Goal: Transaction & Acquisition: Book appointment/travel/reservation

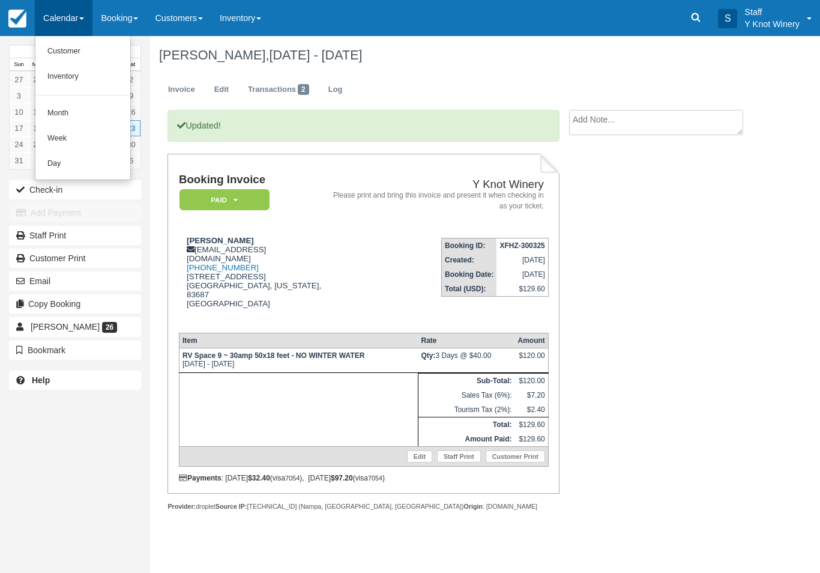
click at [82, 49] on link "Customer" at bounding box center [82, 51] width 95 height 25
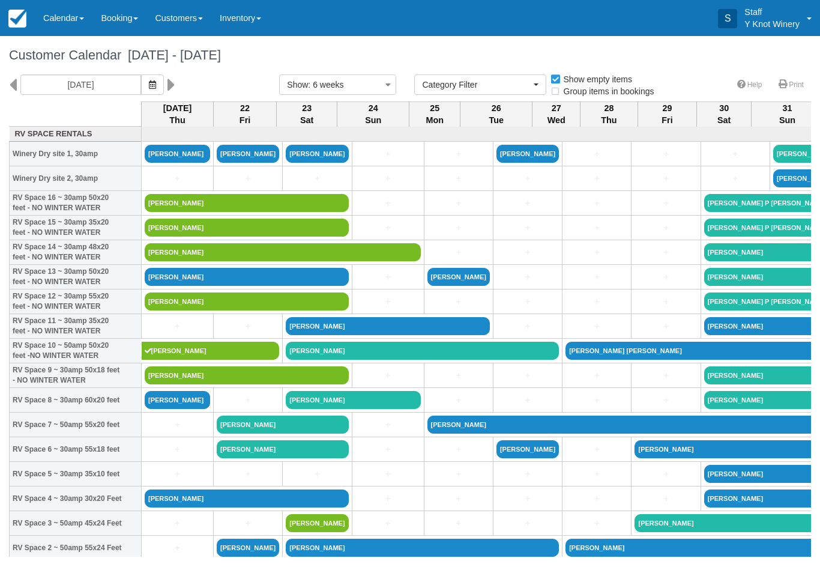
select select
click at [214, 261] on link "Timothy Govin" at bounding box center [283, 252] width 276 height 18
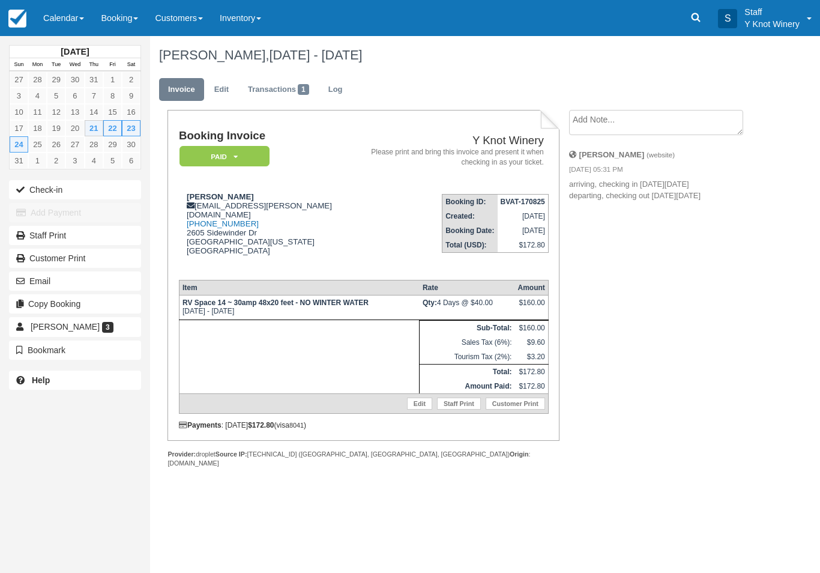
click at [101, 180] on button "Check-in" at bounding box center [75, 189] width 132 height 19
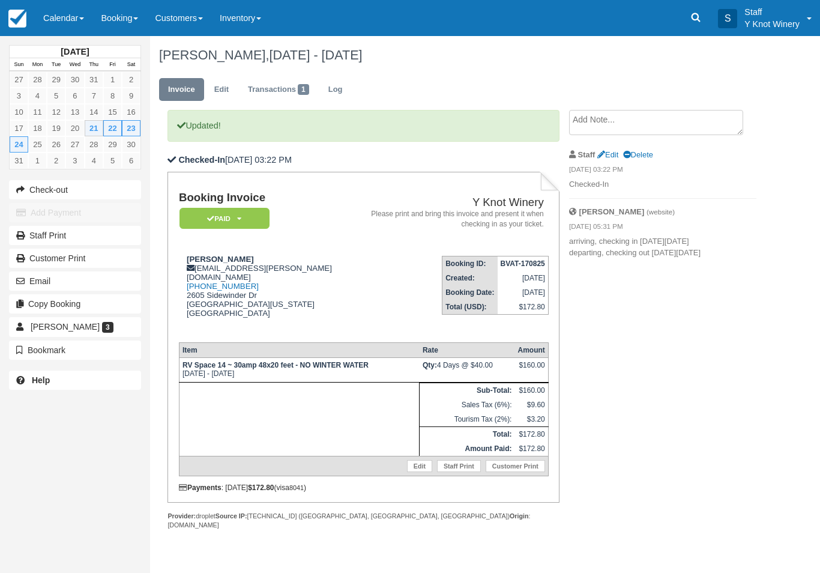
click at [75, 22] on link "Calendar" at bounding box center [64, 18] width 58 height 36
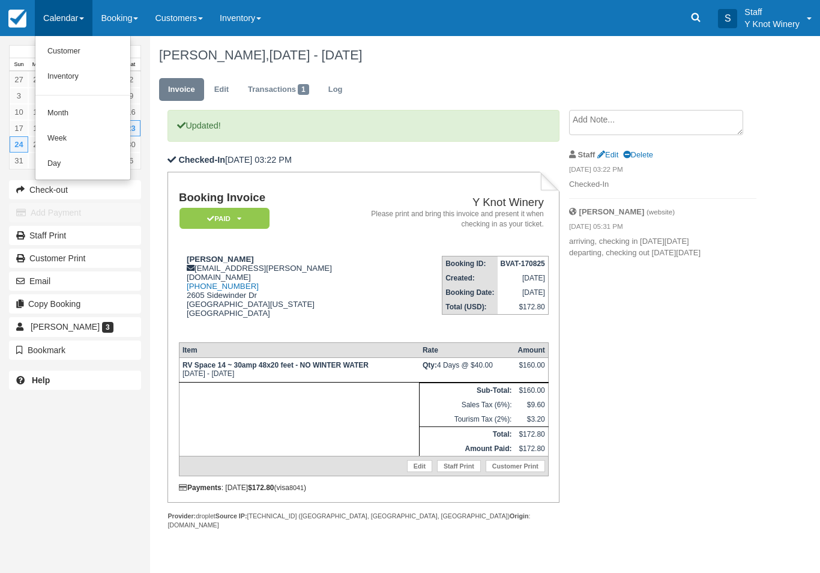
click at [73, 34] on div at bounding box center [410, 286] width 820 height 573
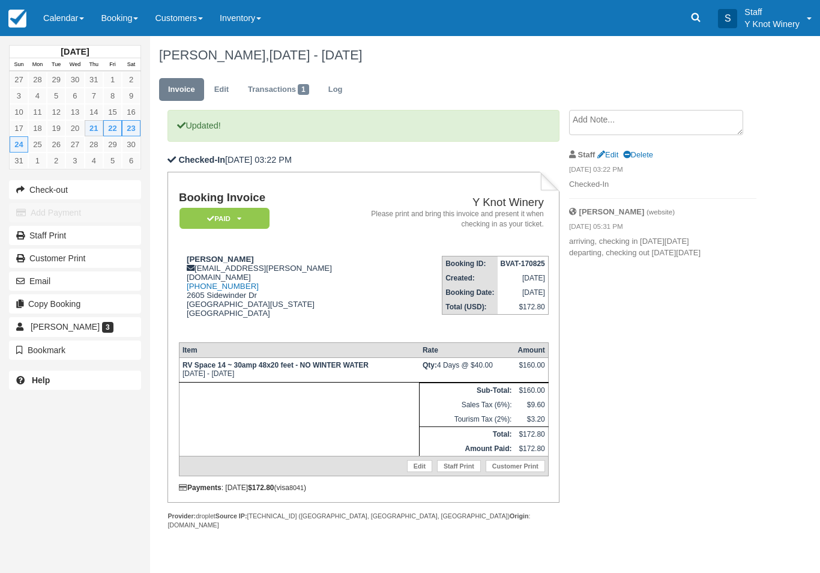
click at [71, 16] on link "Calendar" at bounding box center [64, 18] width 58 height 36
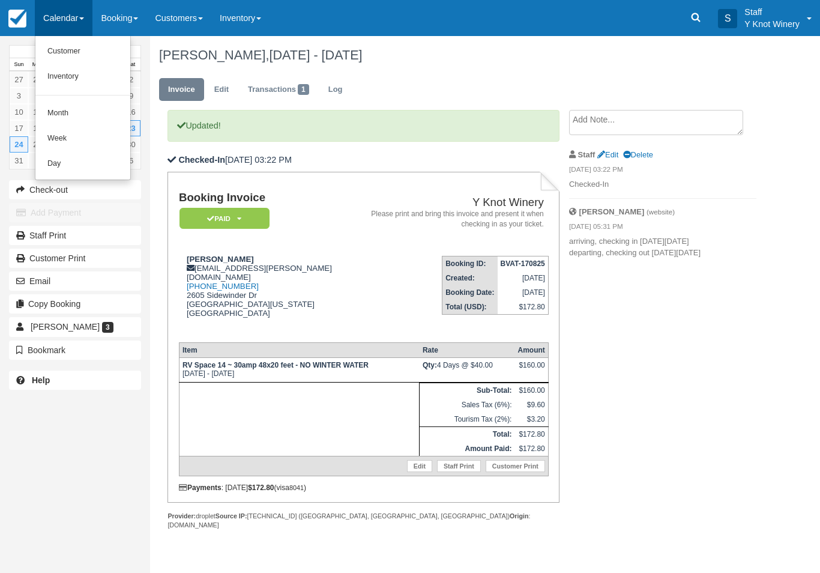
click at [83, 55] on link "Customer" at bounding box center [82, 51] width 95 height 25
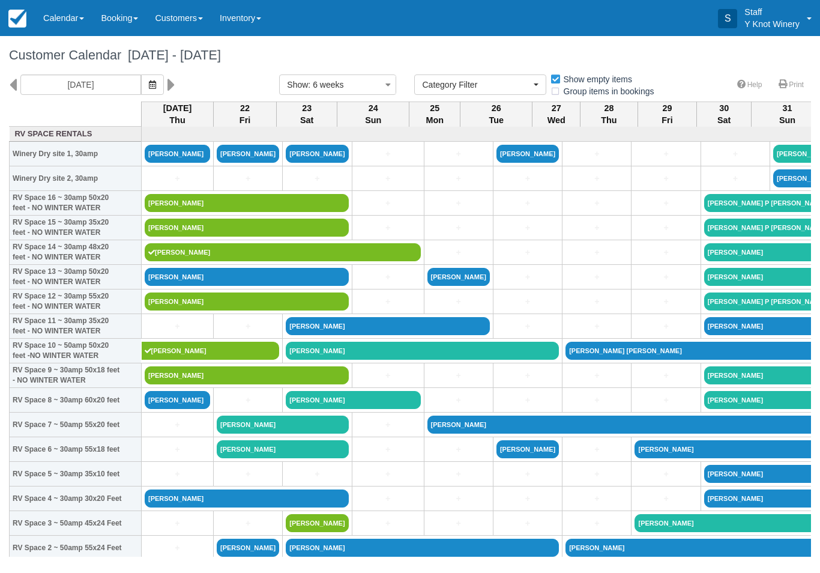
select select
click at [149, 88] on icon "button" at bounding box center [152, 84] width 7 height 8
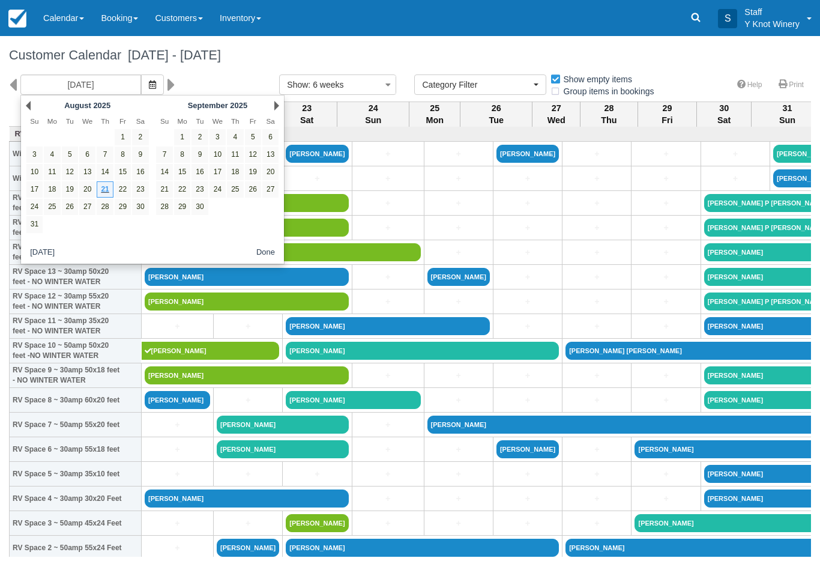
click at [87, 211] on link "27" at bounding box center [87, 207] width 16 height 16
type input "08/27/25"
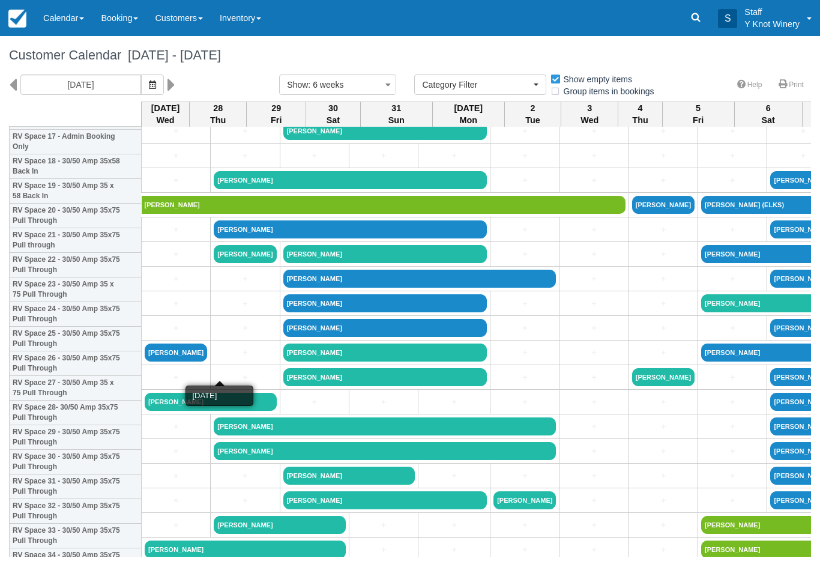
scroll to position [455, 0]
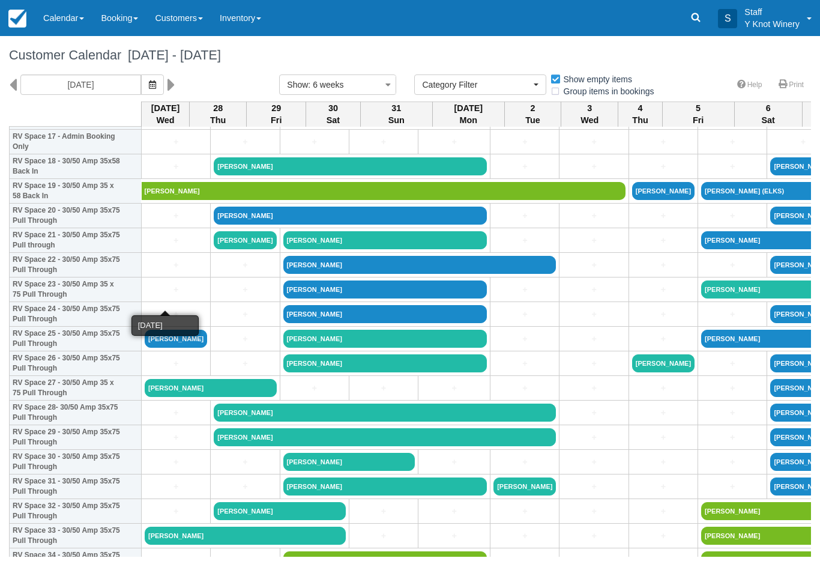
click at [160, 296] on link "+" at bounding box center [176, 289] width 62 height 13
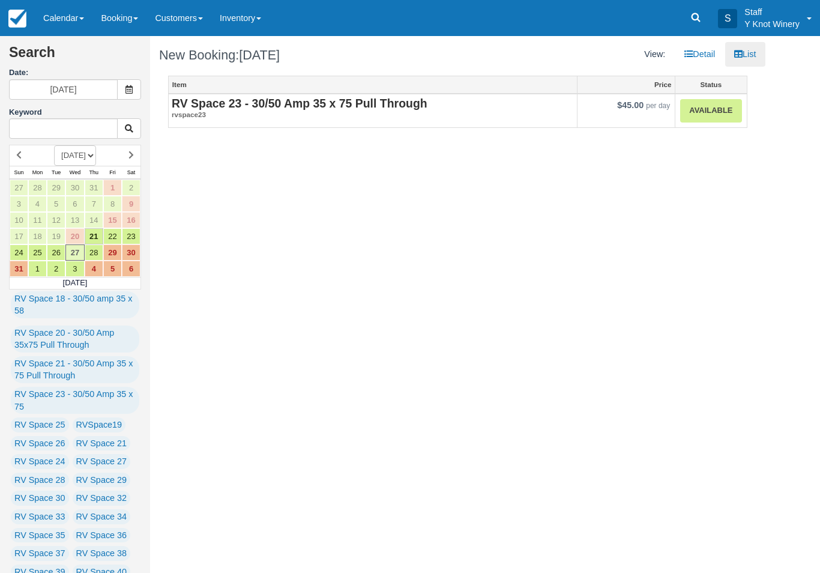
click at [725, 107] on link "Available" at bounding box center [710, 110] width 61 height 23
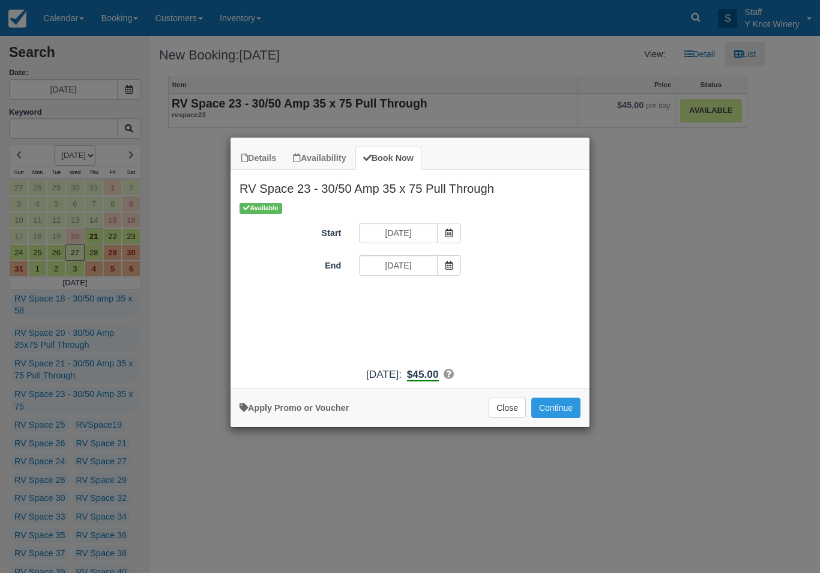
click at [571, 410] on button "Continue" at bounding box center [555, 407] width 49 height 20
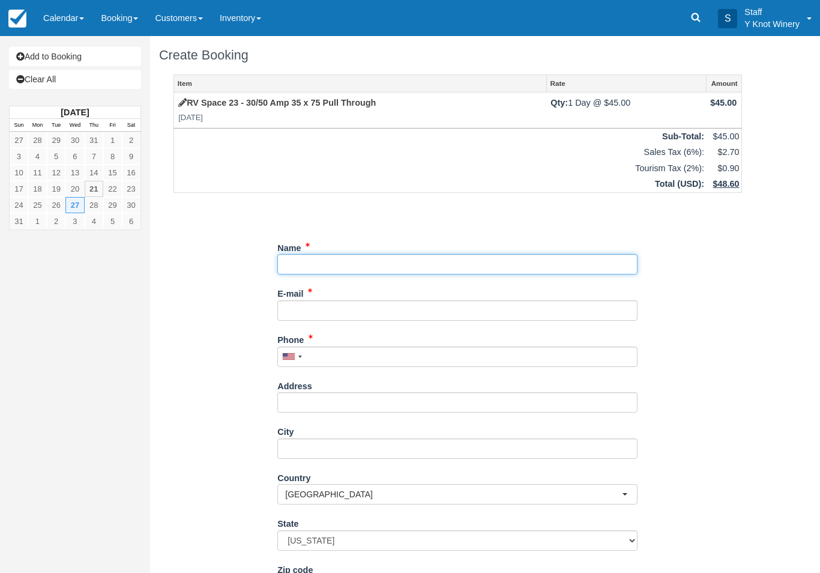
click at [355, 258] on input "Name" at bounding box center [457, 264] width 360 height 20
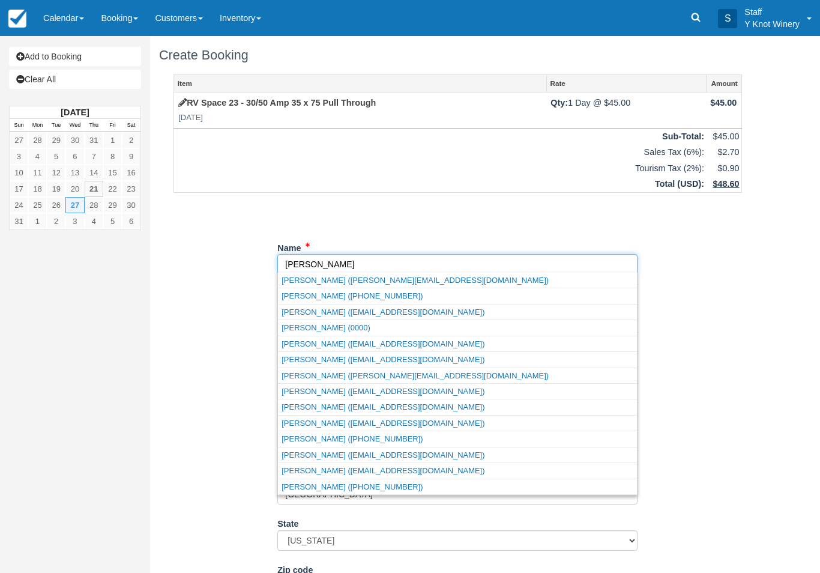
click at [437, 471] on link "Annette Yaunick (annlynny@gmail.com)" at bounding box center [457, 470] width 359 height 15
type input "[PERSON_NAME]"
type input "[EMAIL_ADDRESS][DOMAIN_NAME]"
type input "+17759342169"
select select "UT"
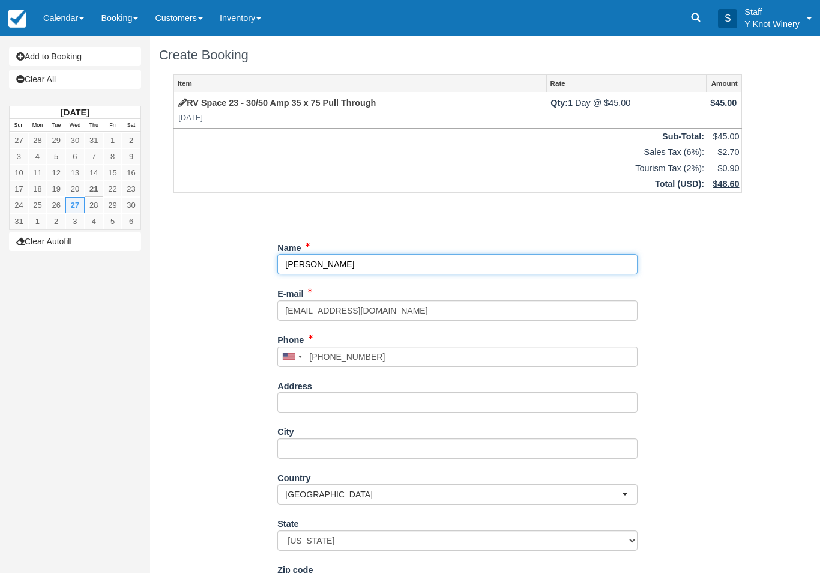
select select "UT"
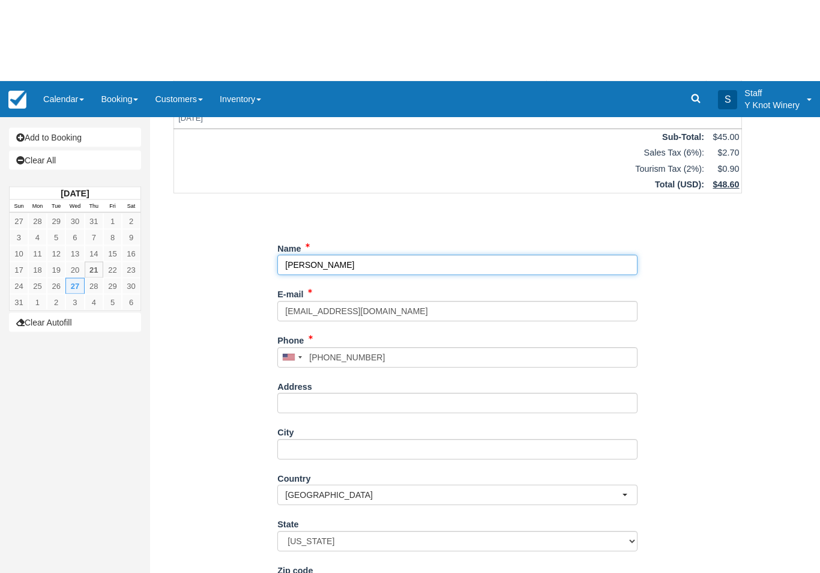
scroll to position [86, 0]
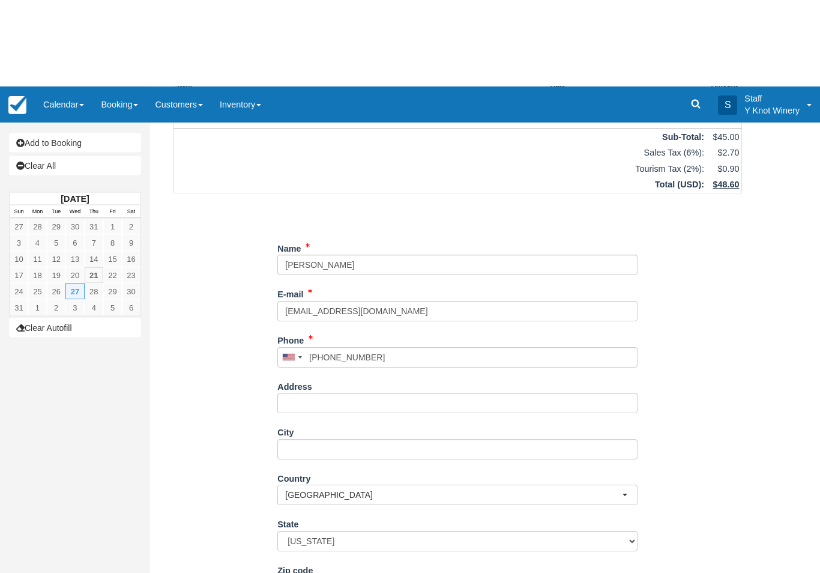
click at [218, 356] on div "Item Rate Amount RV Space 23 - 30/50 Amp 35 x 75 Pull Through Wed Aug 27, 2025 …" at bounding box center [457, 283] width 597 height 589
